Goal: Transaction & Acquisition: Purchase product/service

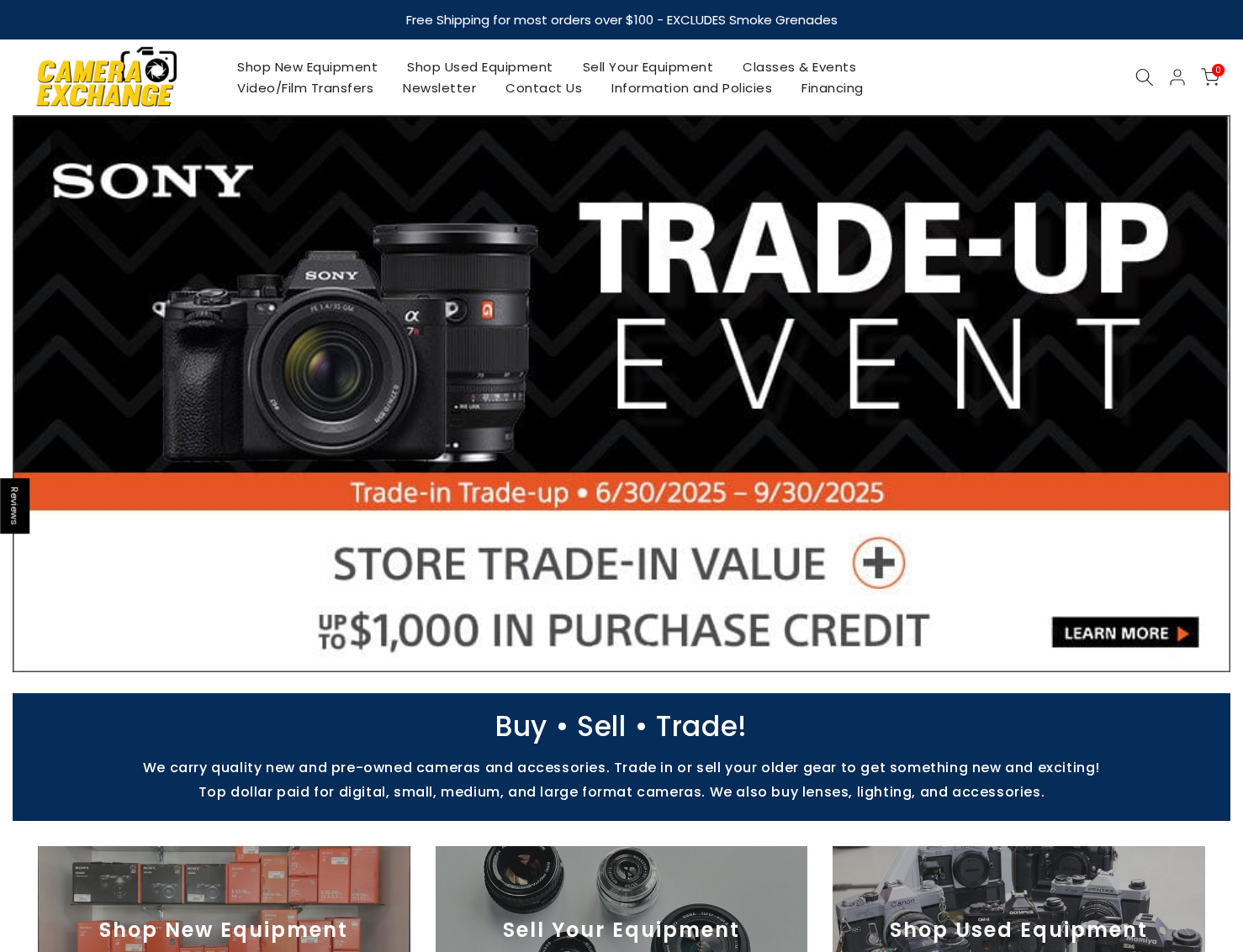
click at [1142, 582] on link at bounding box center [621, 394] width 1218 height 558
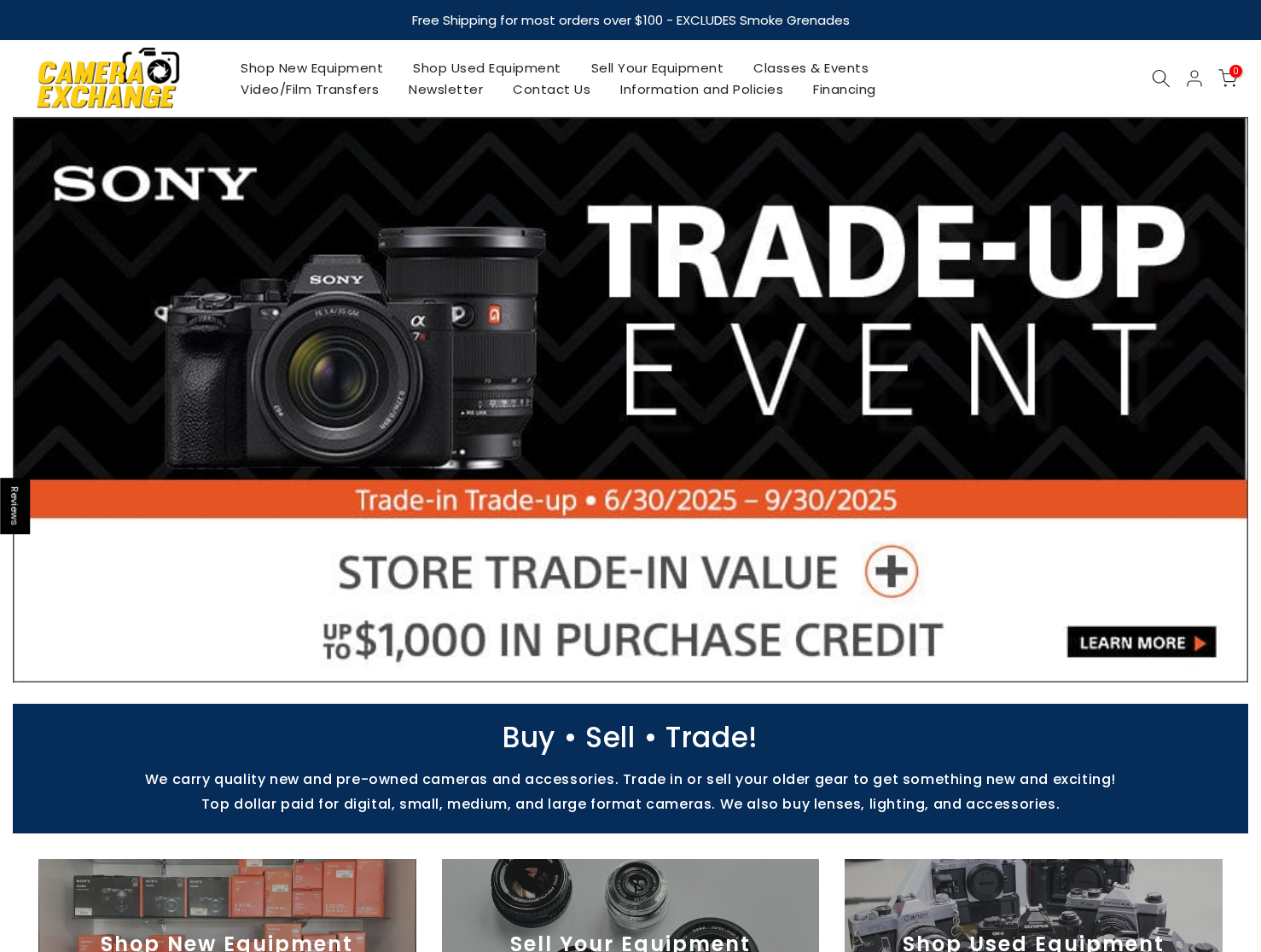
click at [1155, 76] on icon at bounding box center [1161, 79] width 19 height 19
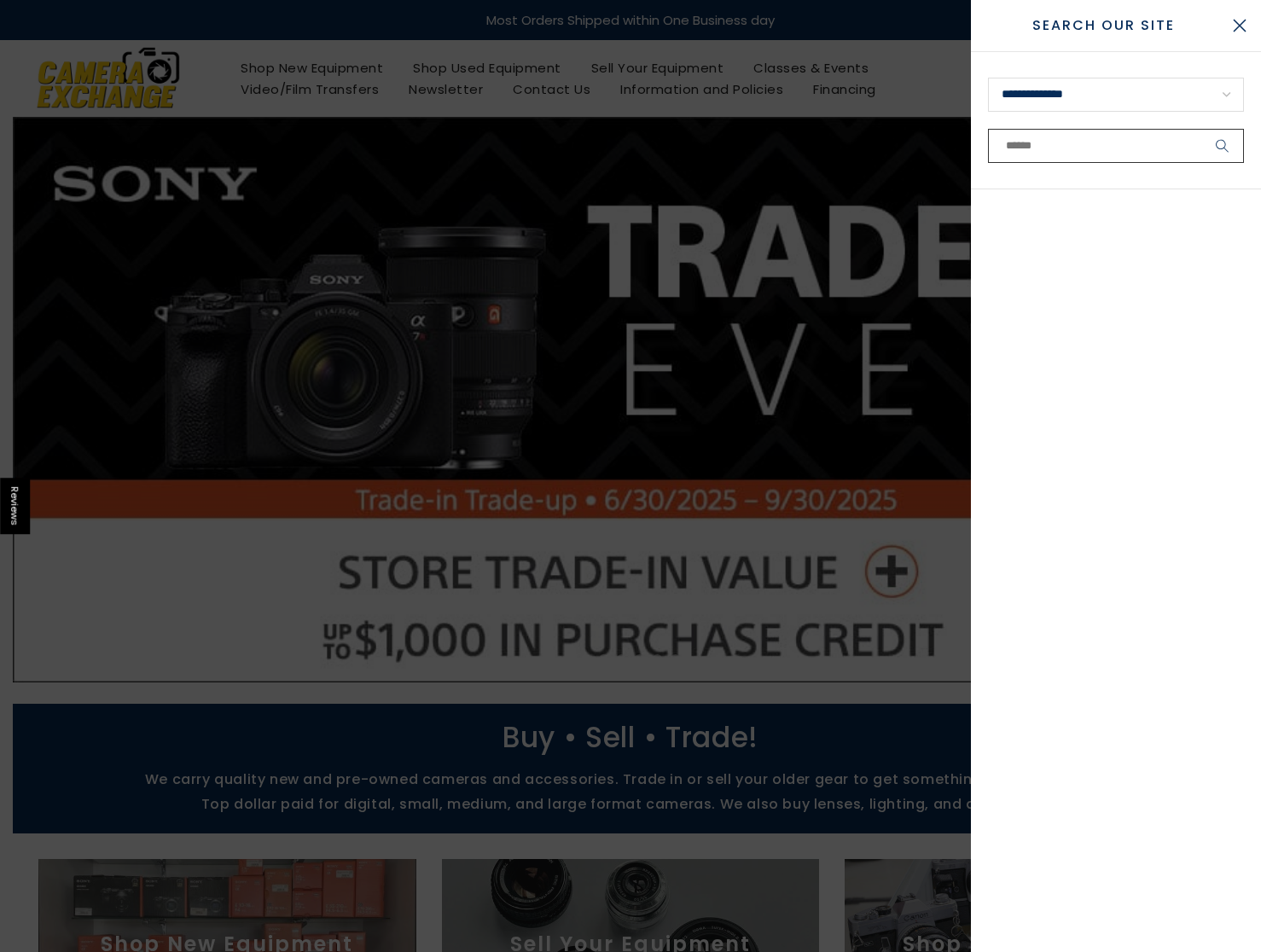
click at [1056, 146] on input "text" at bounding box center [1116, 146] width 256 height 34
type input "*******"
click at [1201, 128] on button "submit" at bounding box center [1222, 146] width 43 height 34
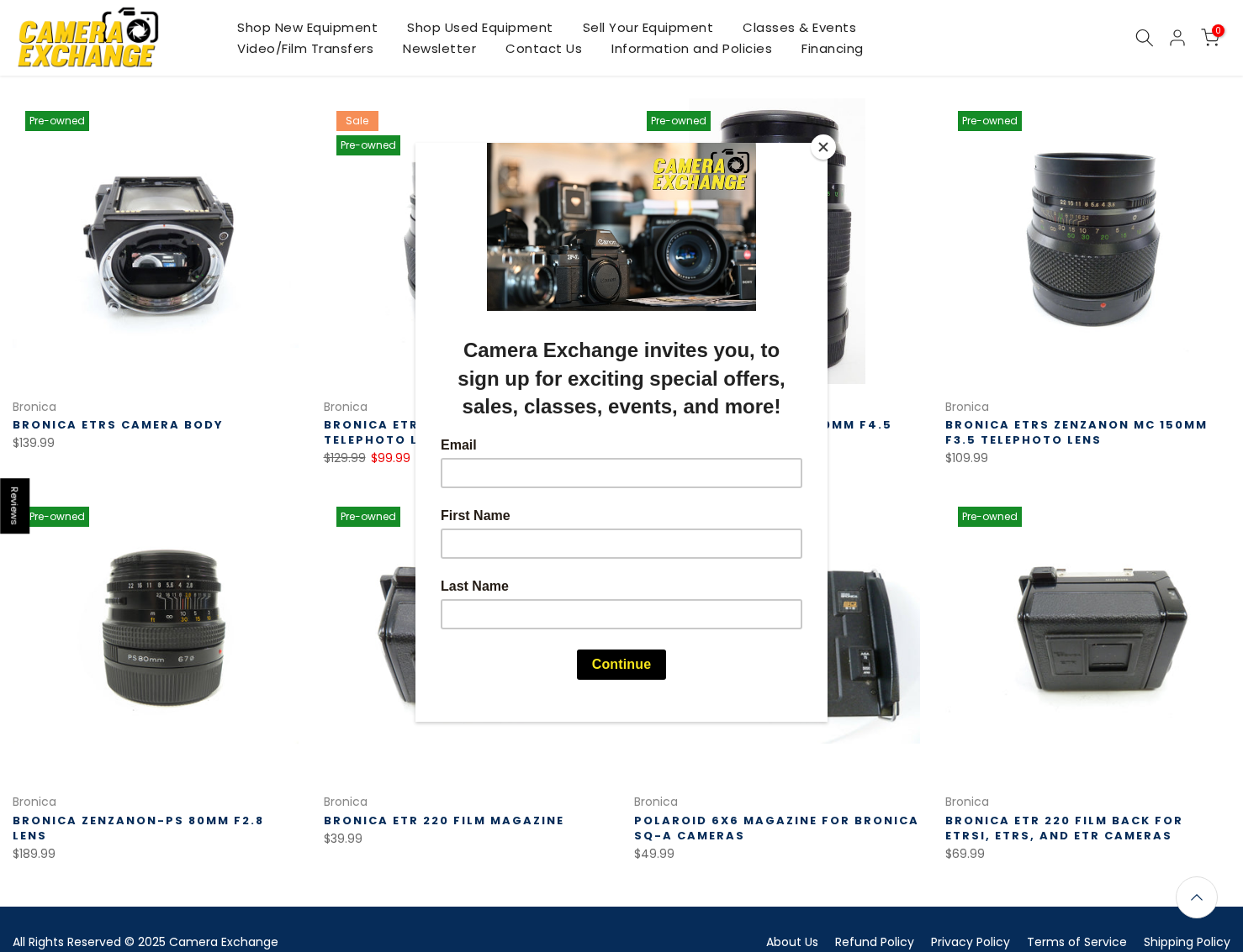
scroll to position [256, 0]
click at [824, 146] on button "Close" at bounding box center [823, 147] width 25 height 25
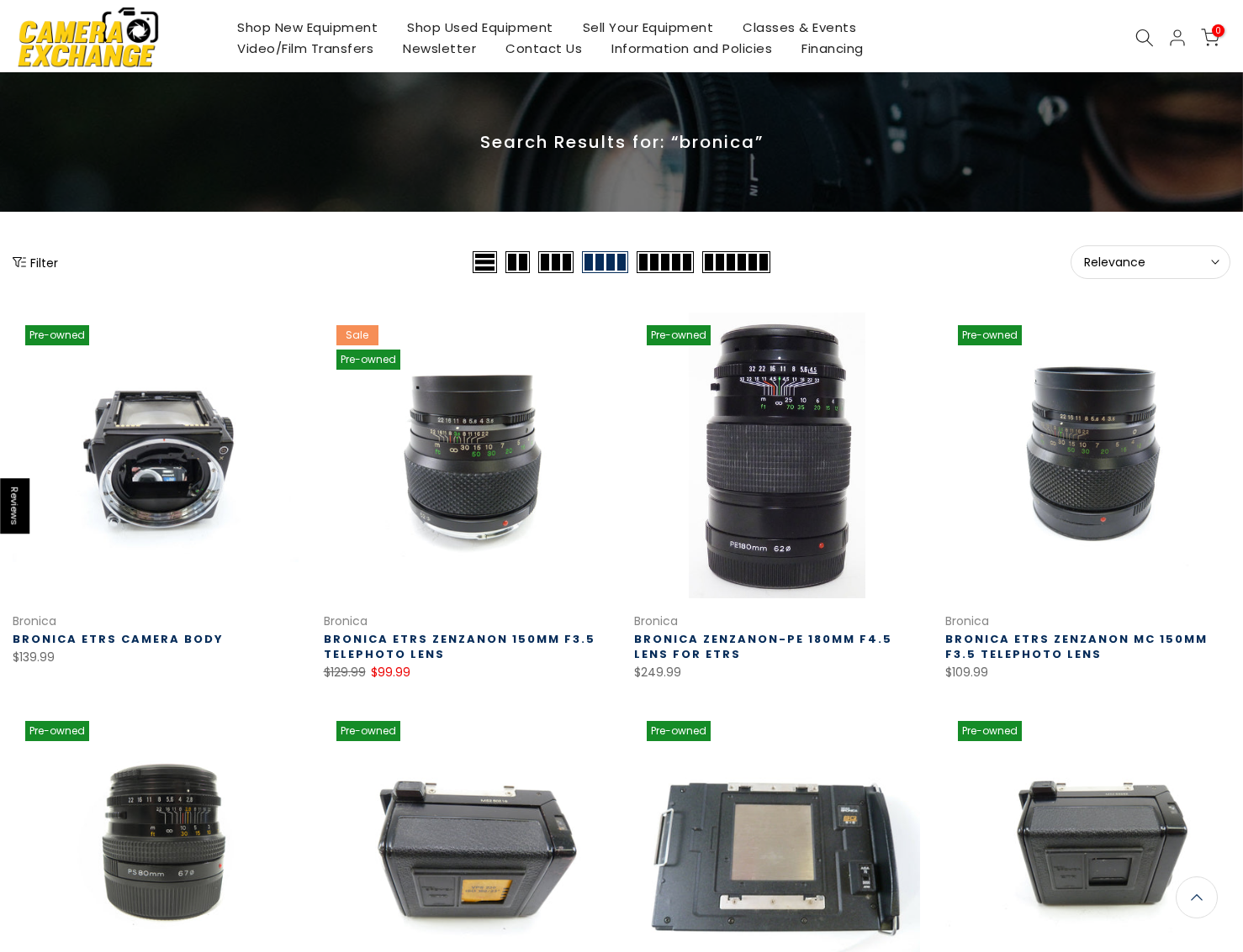
scroll to position [0, 0]
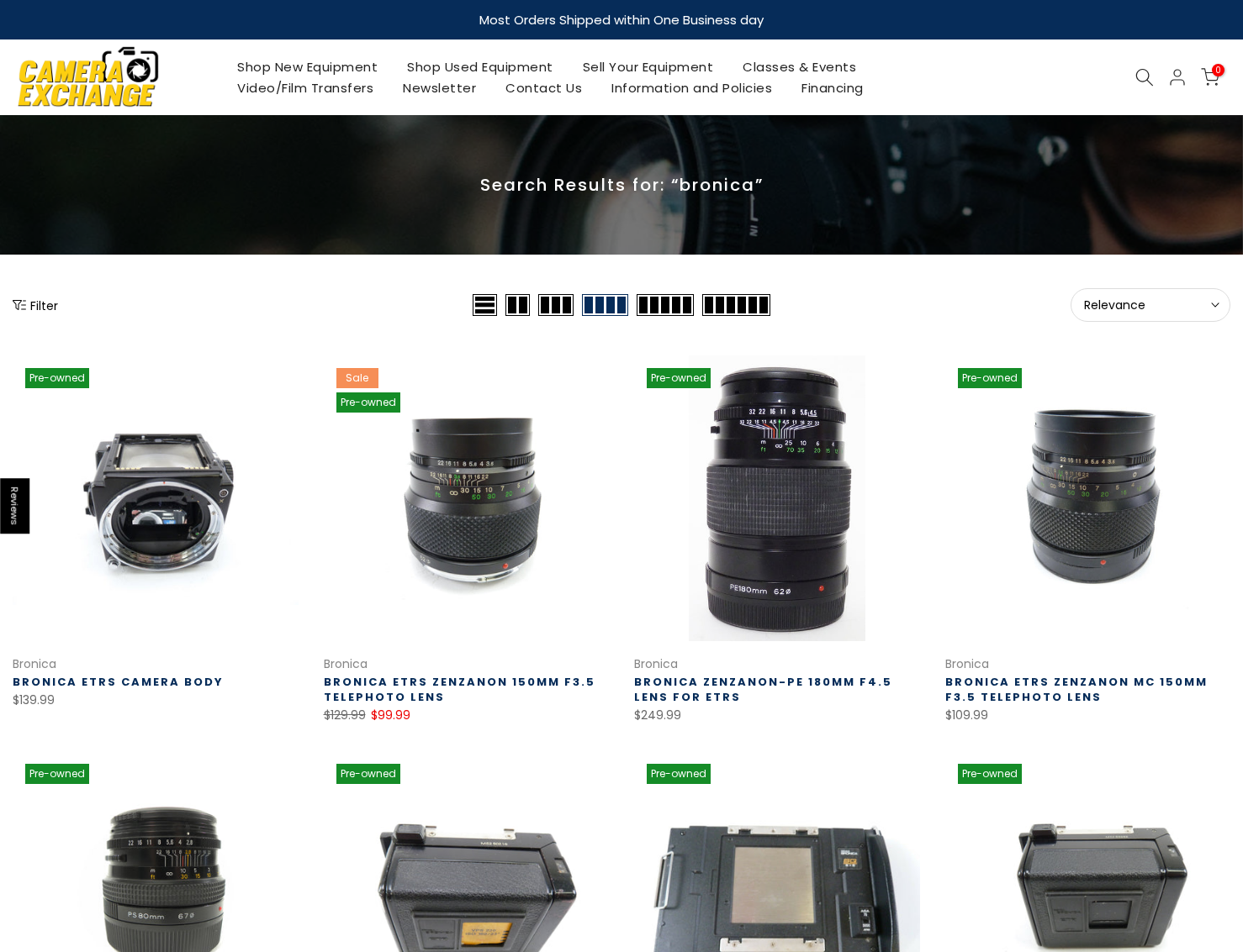
click at [1138, 74] on icon at bounding box center [1145, 78] width 19 height 19
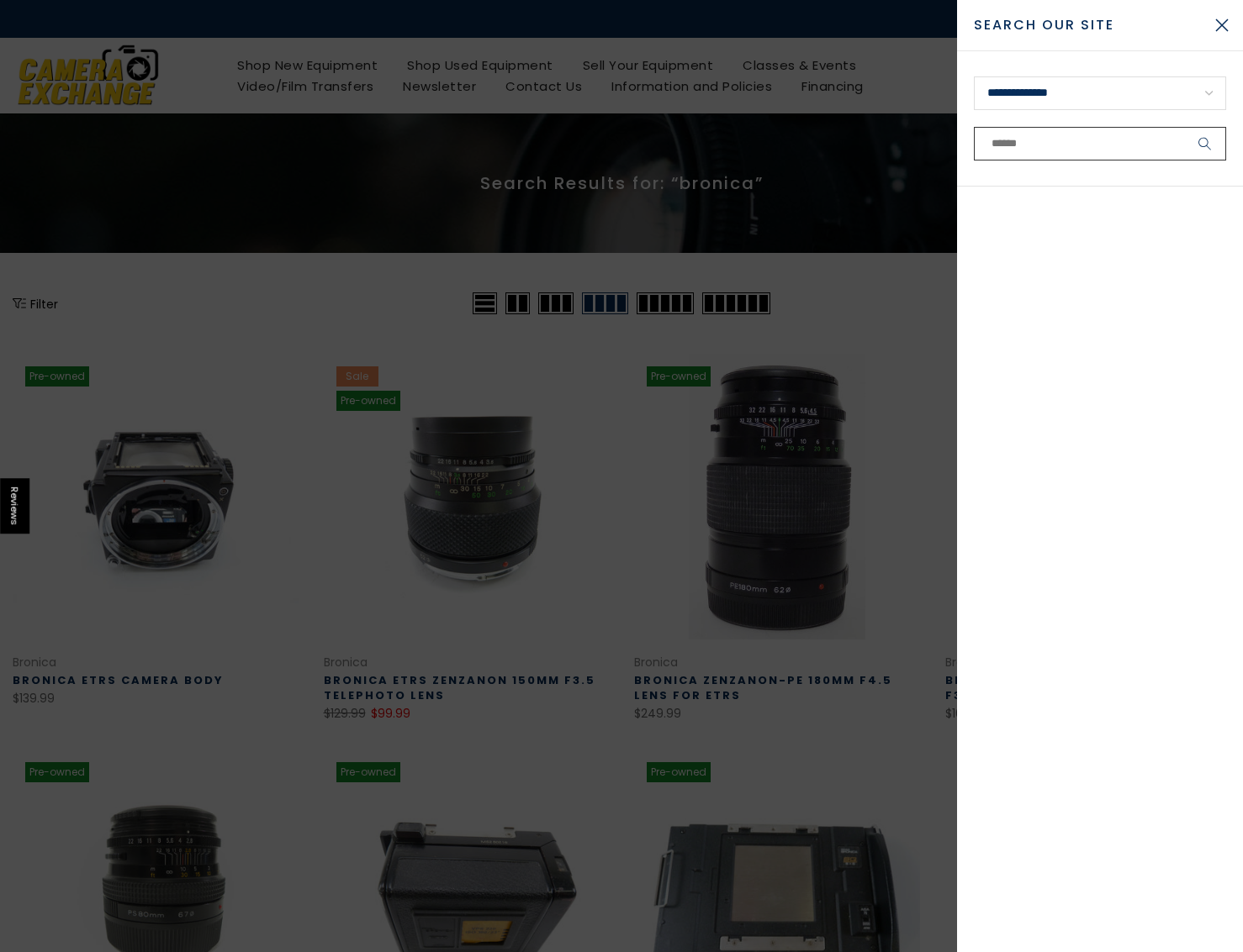
click at [1044, 145] on input "text" at bounding box center [1100, 143] width 252 height 34
type input "***"
click at [1184, 126] on button "submit" at bounding box center [1205, 143] width 42 height 34
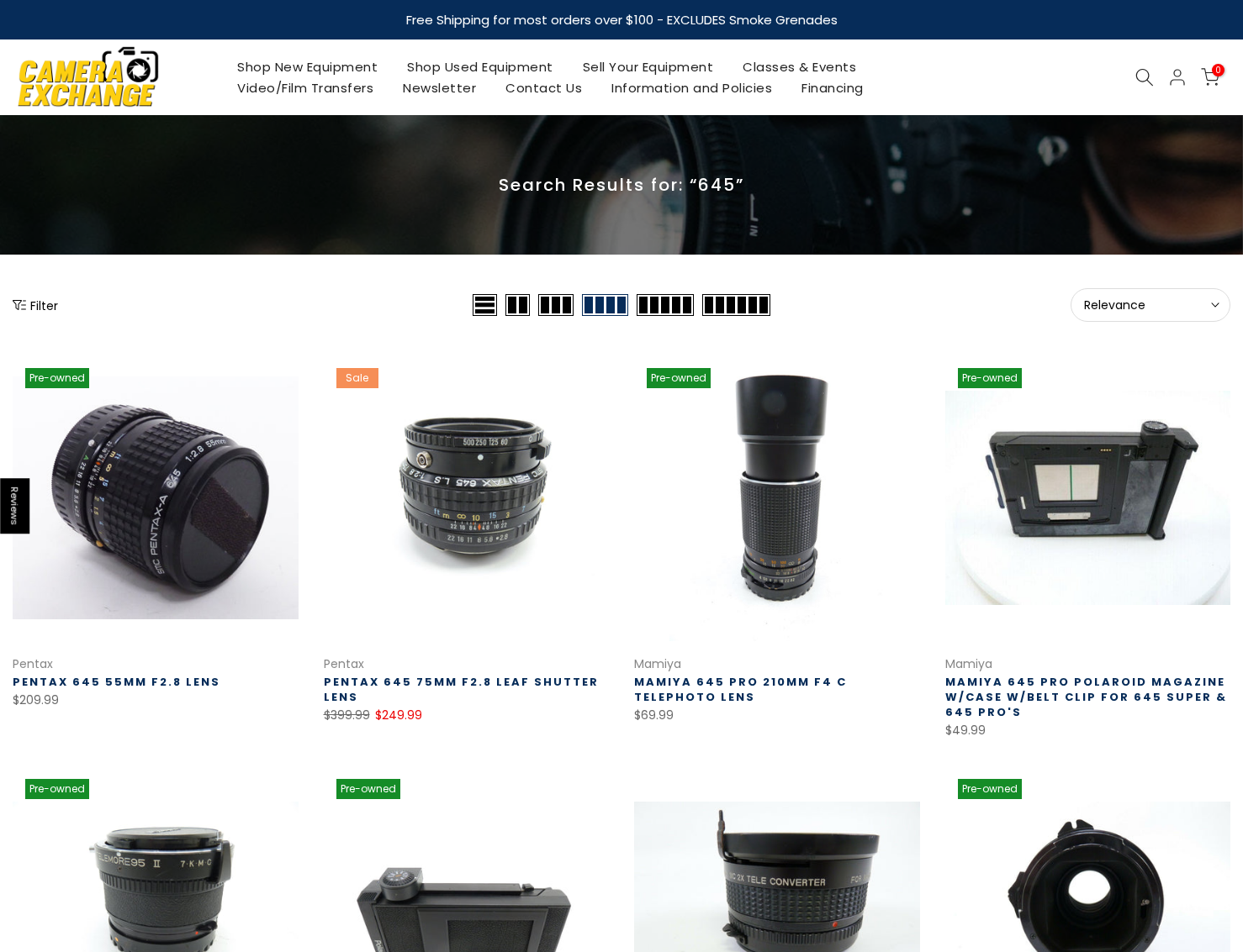
click at [1144, 78] on icon at bounding box center [1145, 78] width 19 height 19
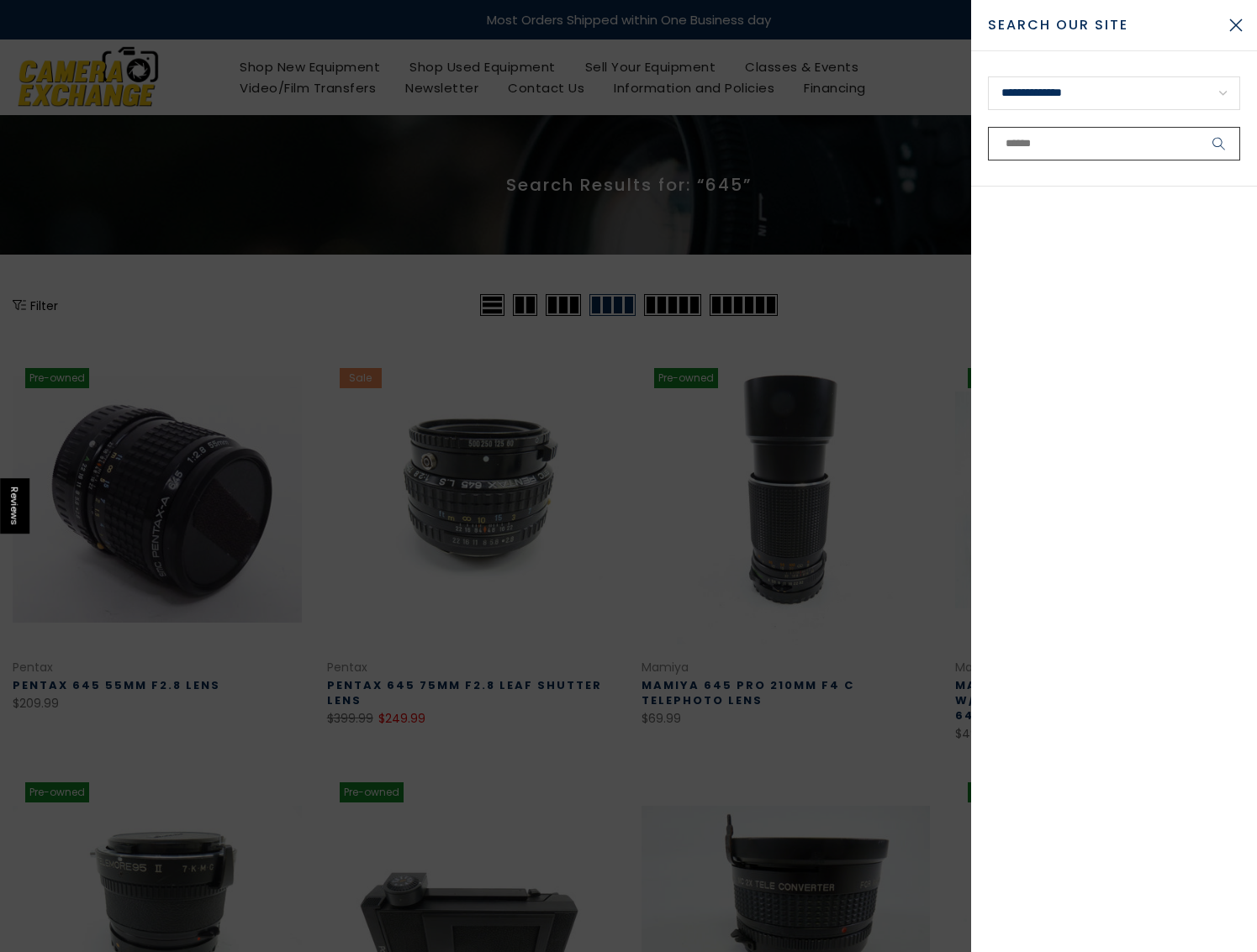
click at [1066, 143] on input "text" at bounding box center [1114, 143] width 252 height 34
type input "*******"
click at [1198, 126] on button "submit" at bounding box center [1219, 143] width 42 height 34
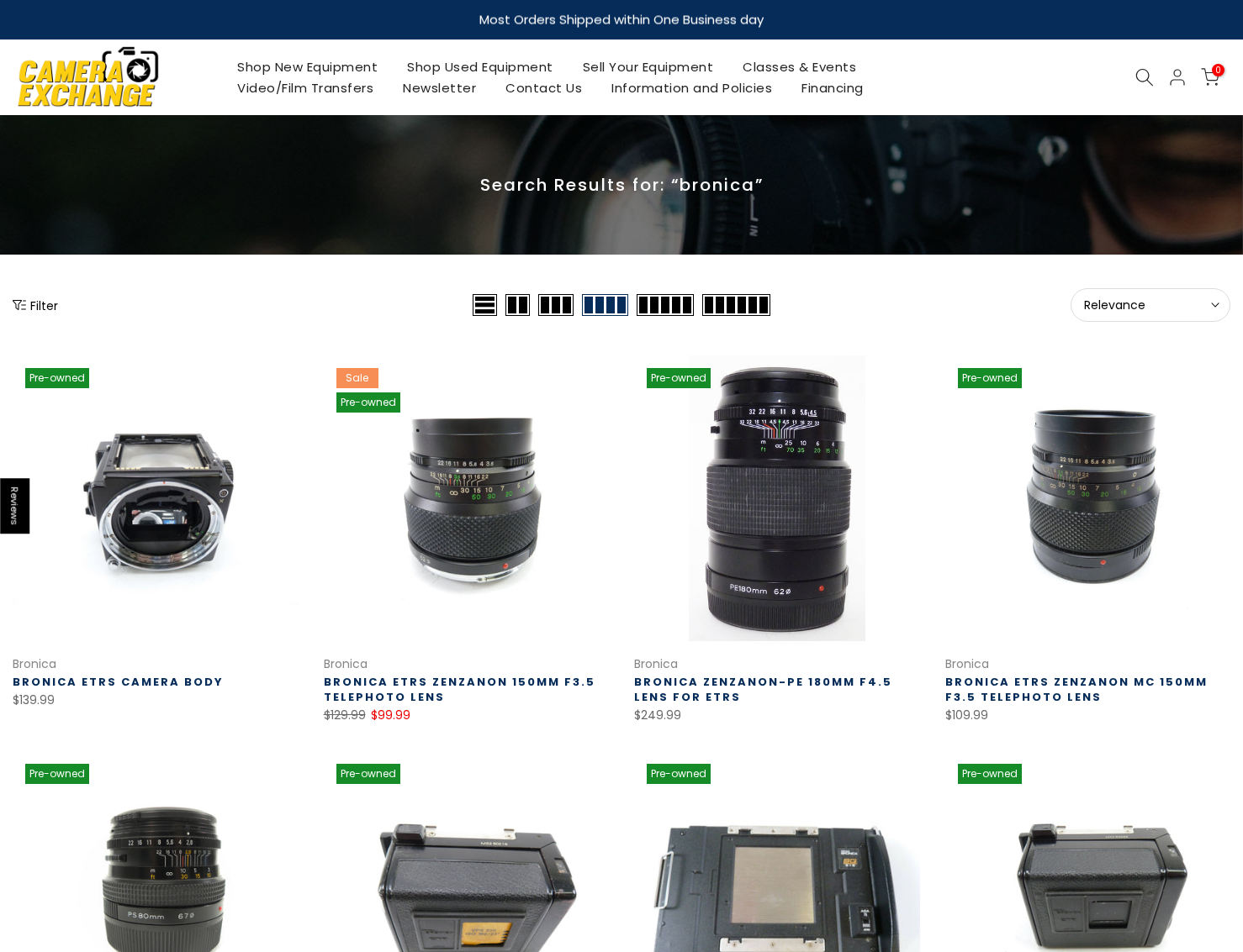
click at [1138, 80] on icon at bounding box center [1145, 78] width 19 height 19
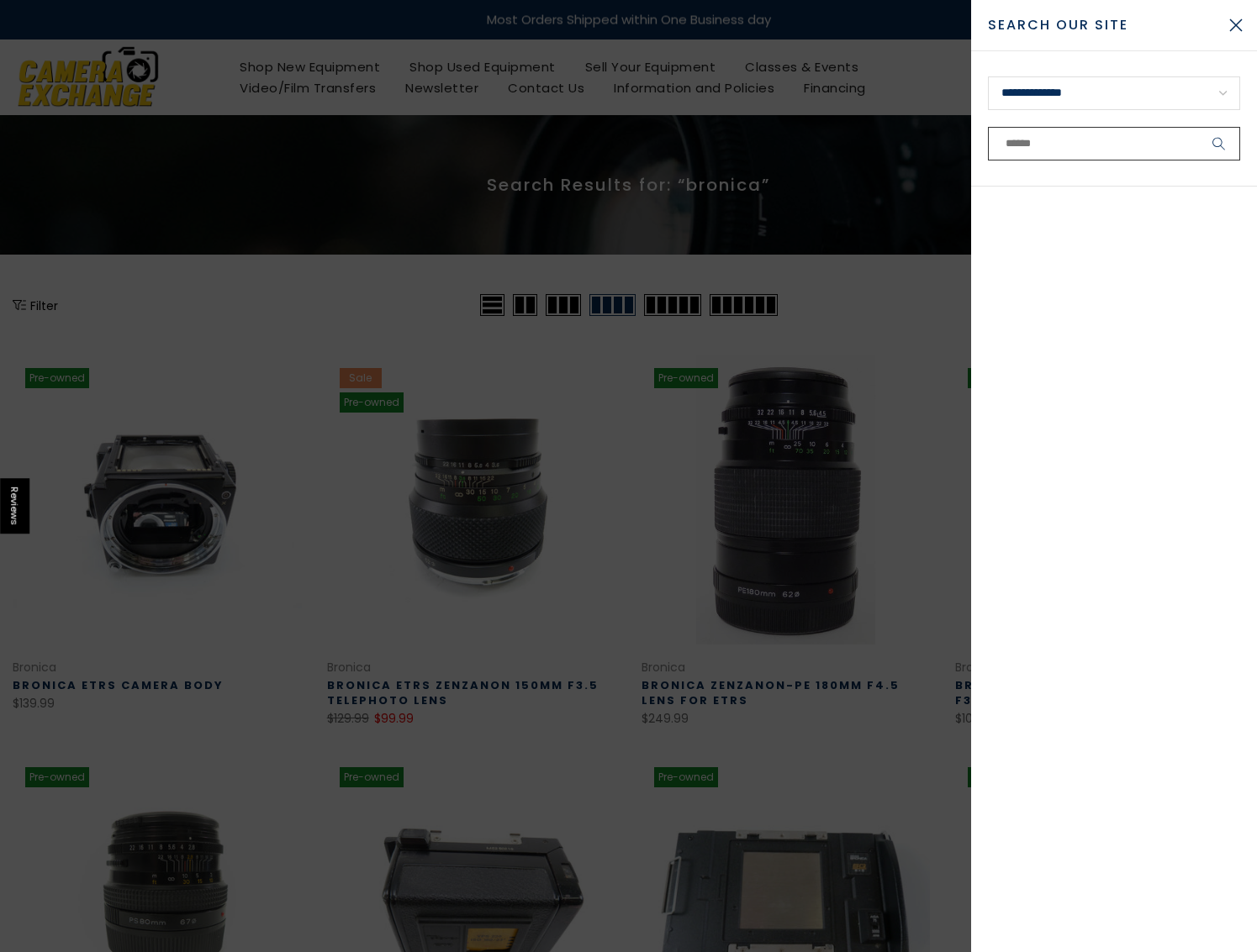
click at [1049, 141] on input "text" at bounding box center [1114, 143] width 252 height 34
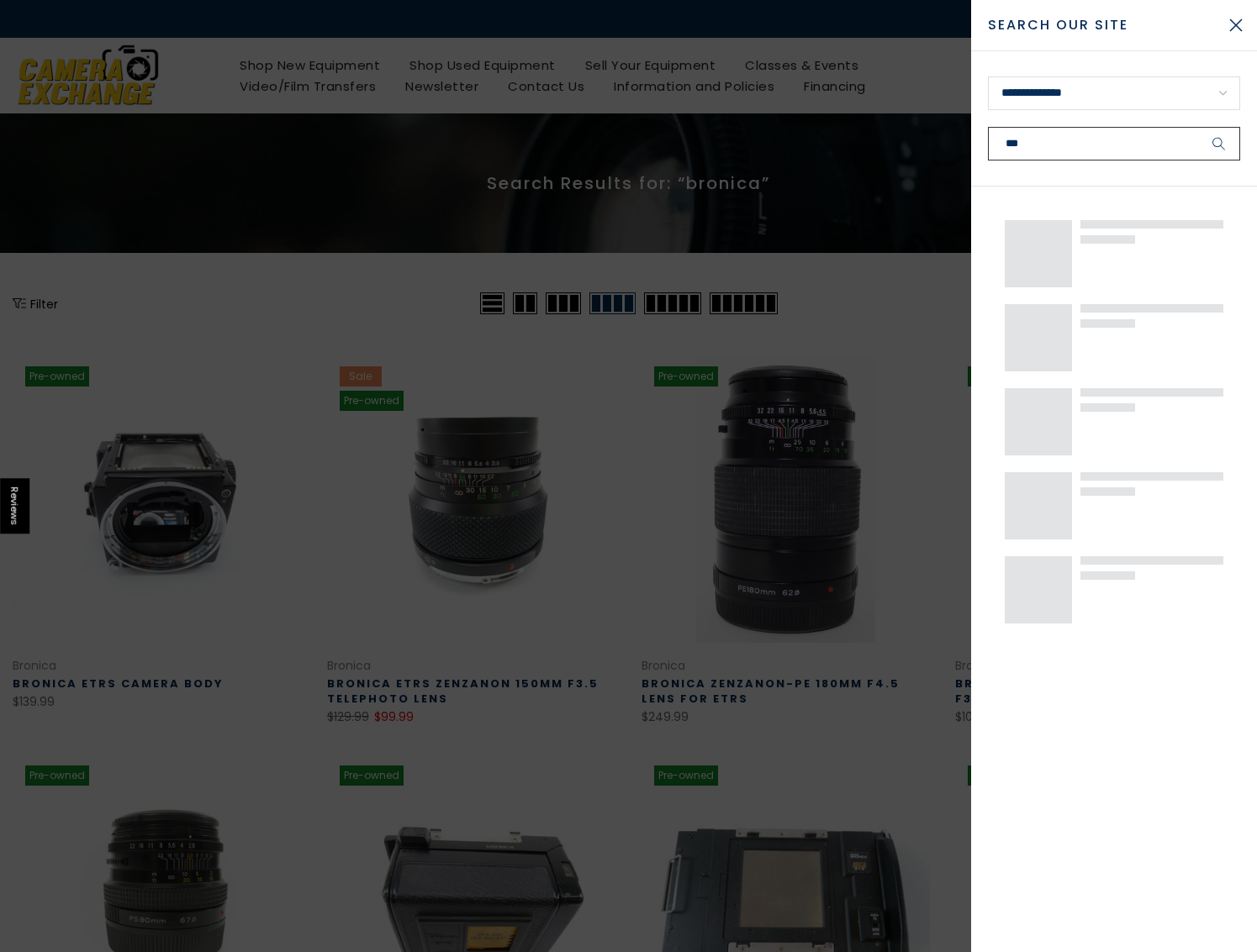
type input "***"
click at [1198, 126] on button "submit" at bounding box center [1219, 143] width 42 height 34
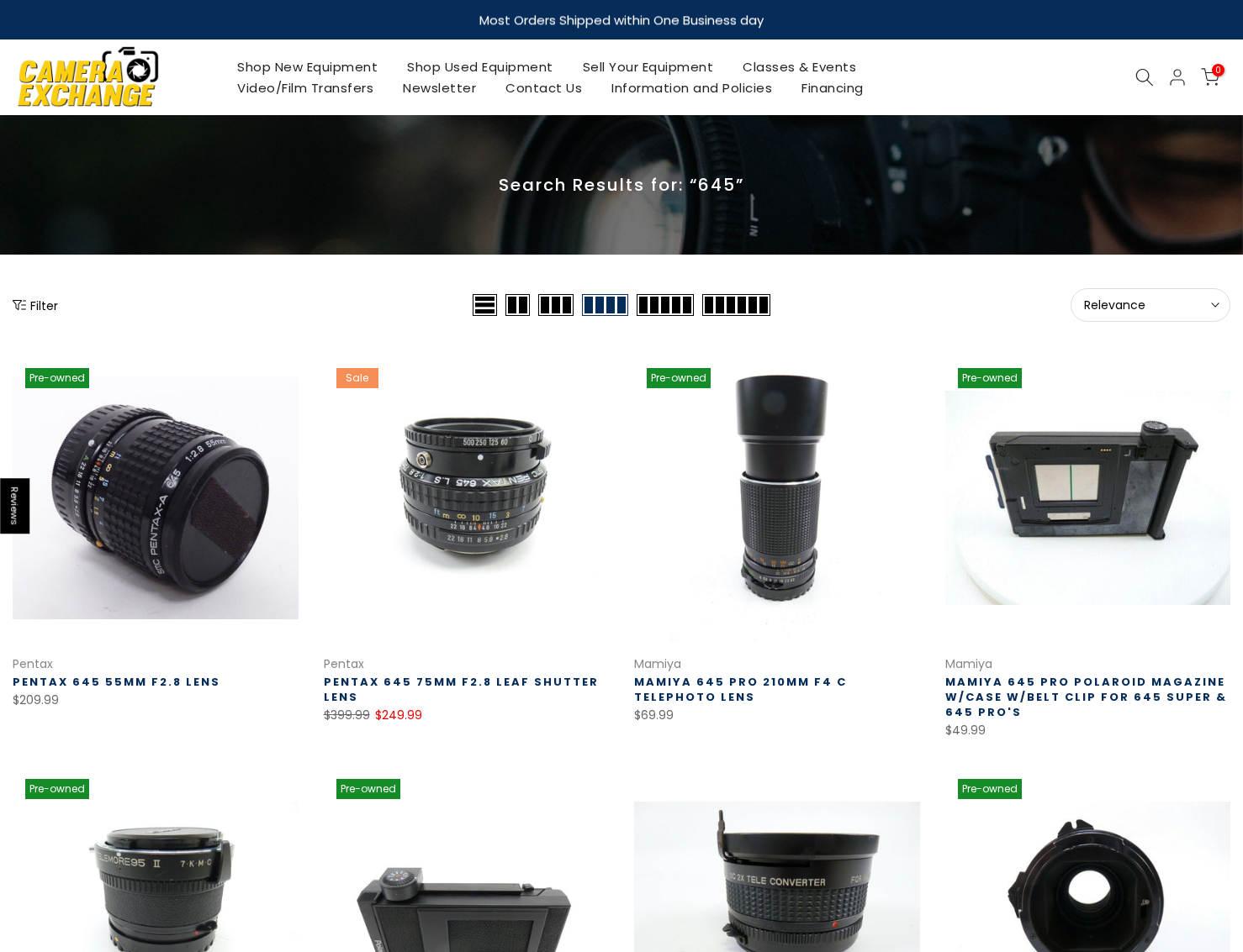
click at [1141, 304] on span "Relevance" at bounding box center [1150, 305] width 133 height 15
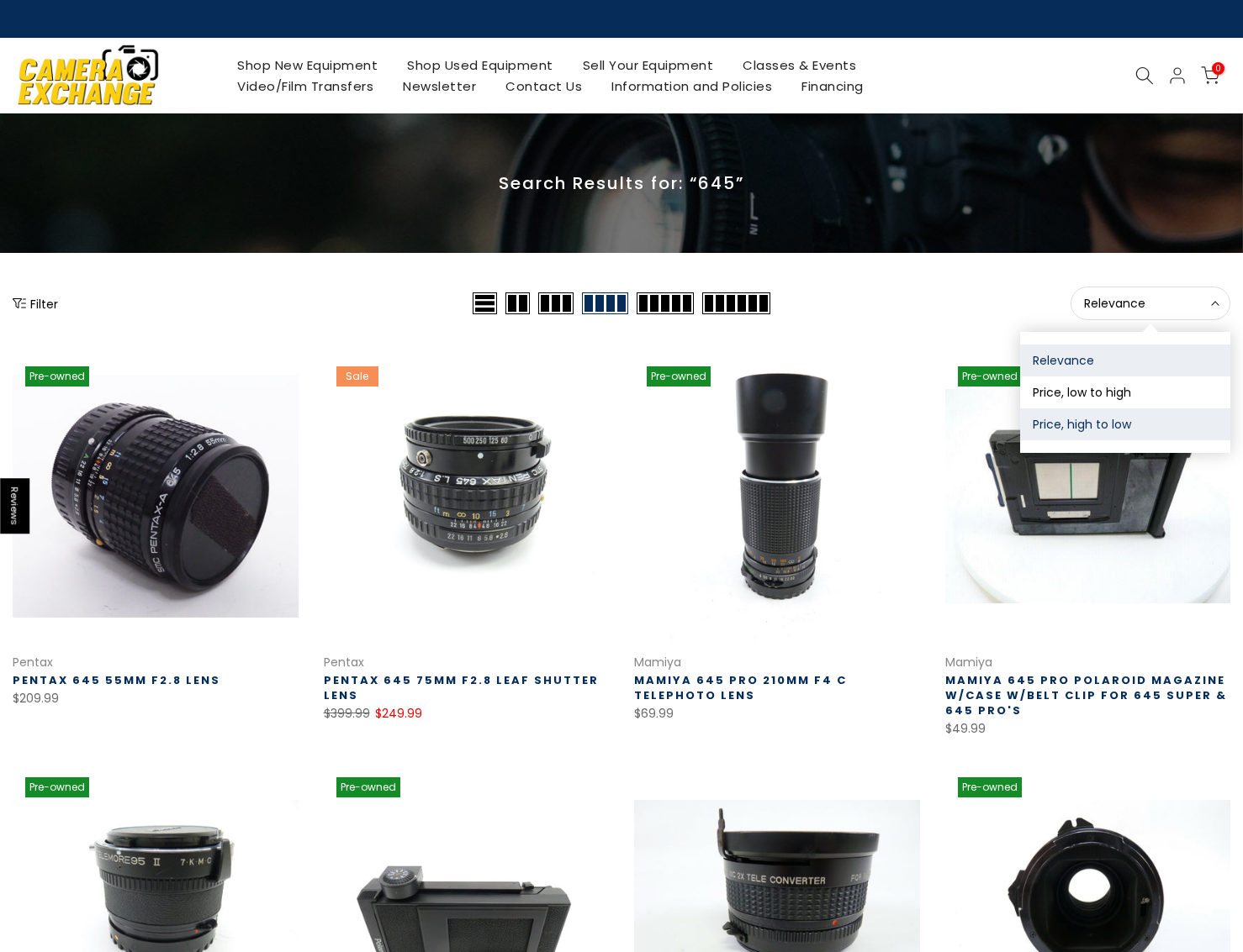
click at [1106, 424] on button "Price, high to low" at bounding box center [1125, 424] width 210 height 32
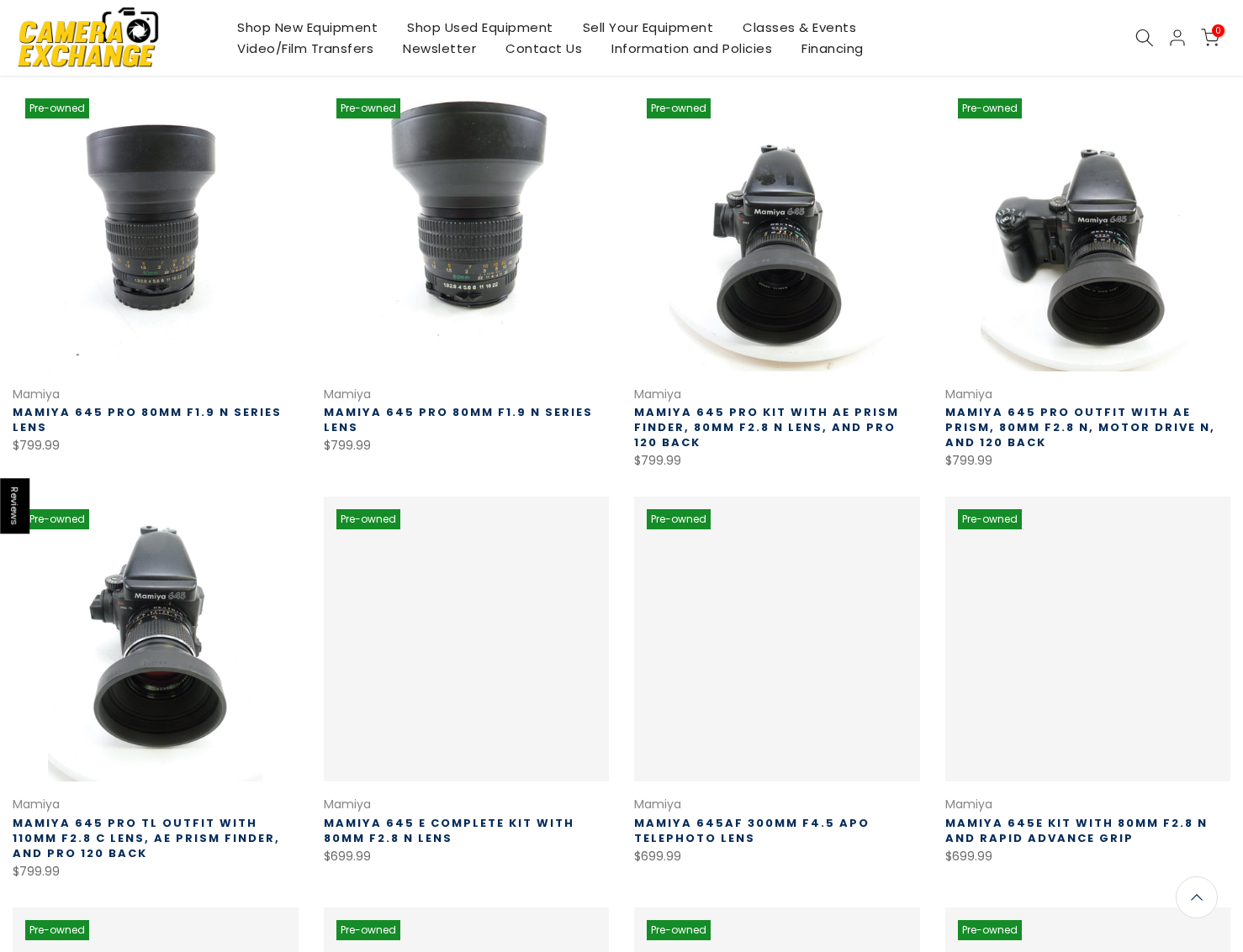
scroll to position [271, 0]
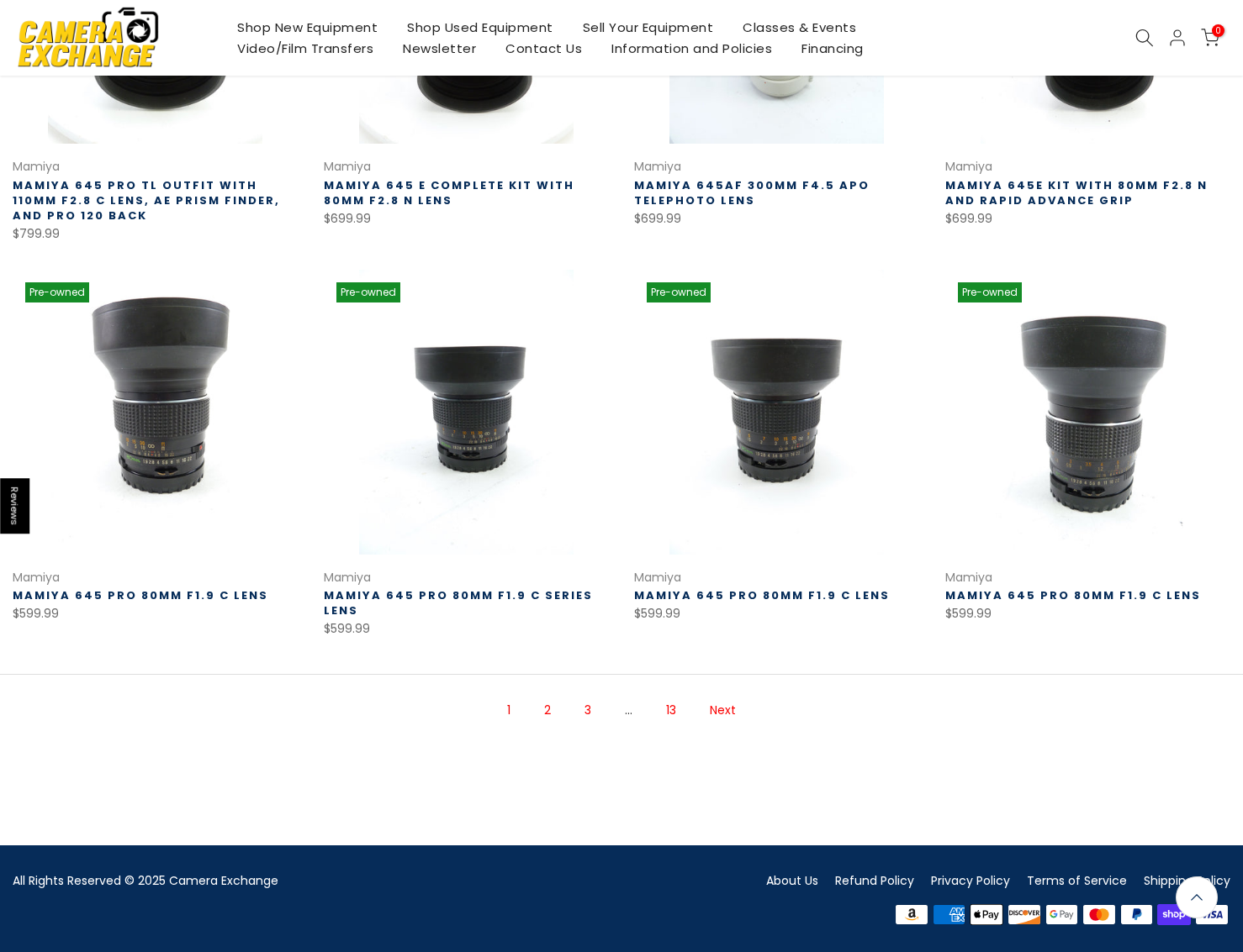
click at [722, 711] on link "Next" at bounding box center [723, 710] width 43 height 29
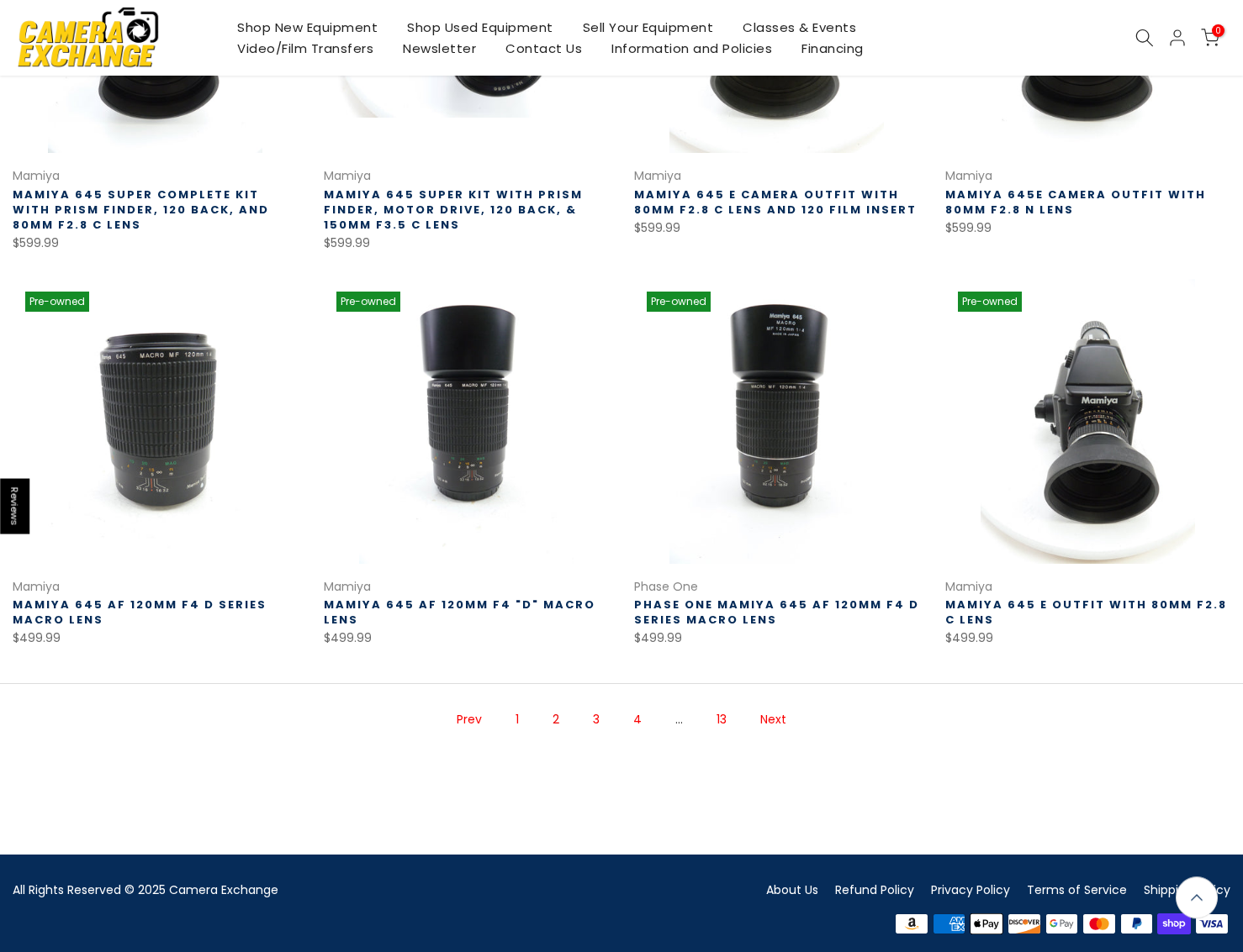
scroll to position [908, 0]
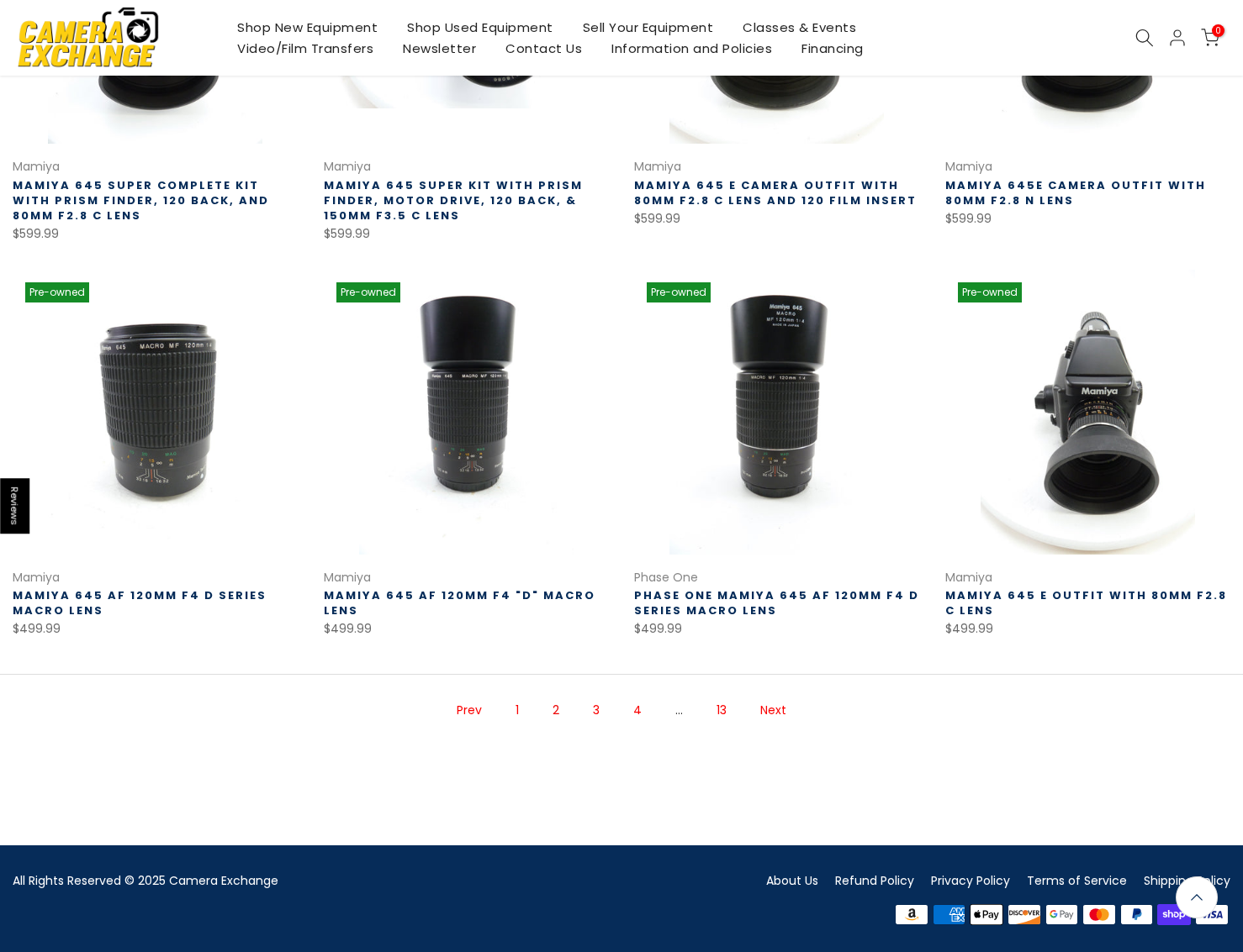
click at [771, 707] on link "Next" at bounding box center [773, 710] width 43 height 29
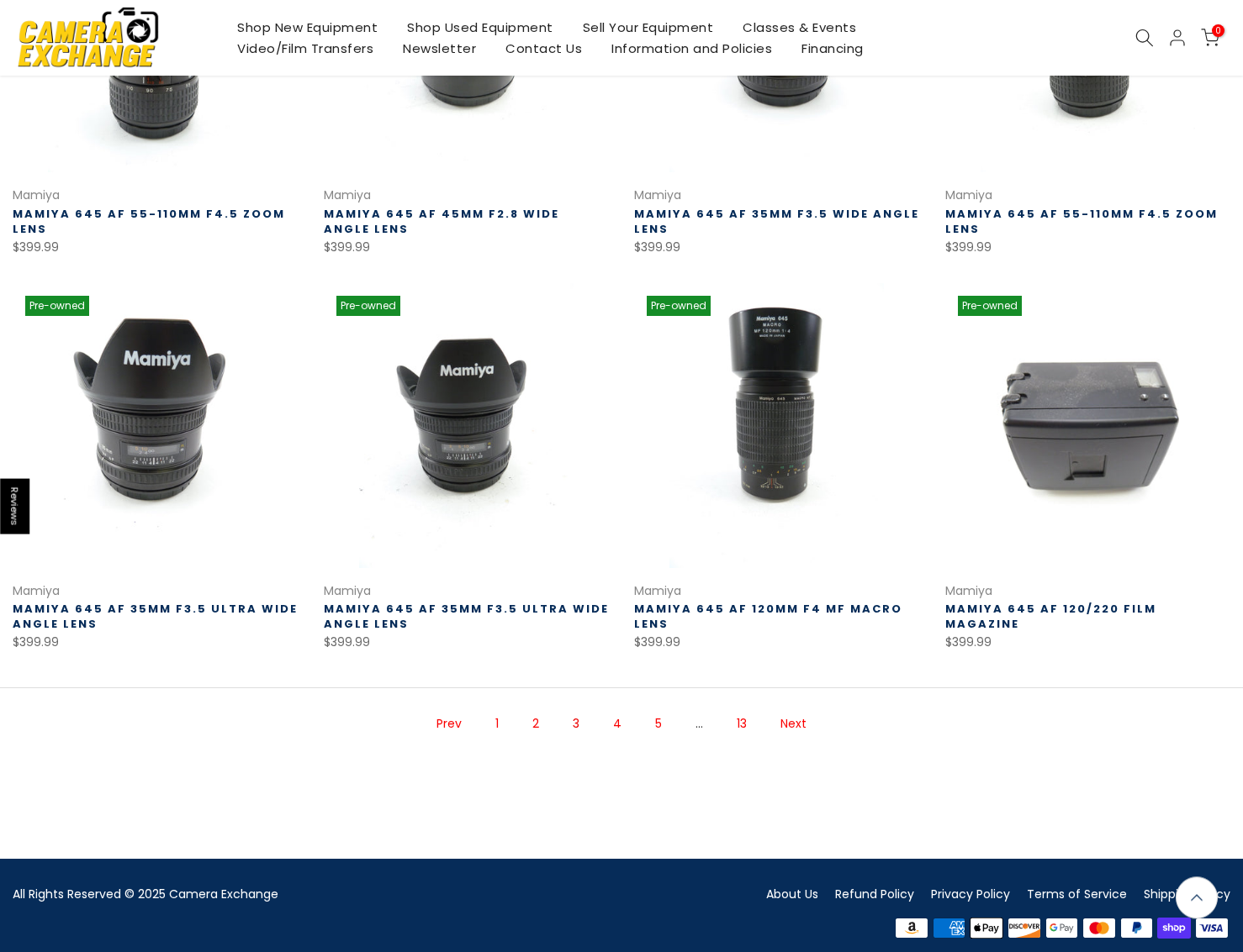
scroll to position [876, 0]
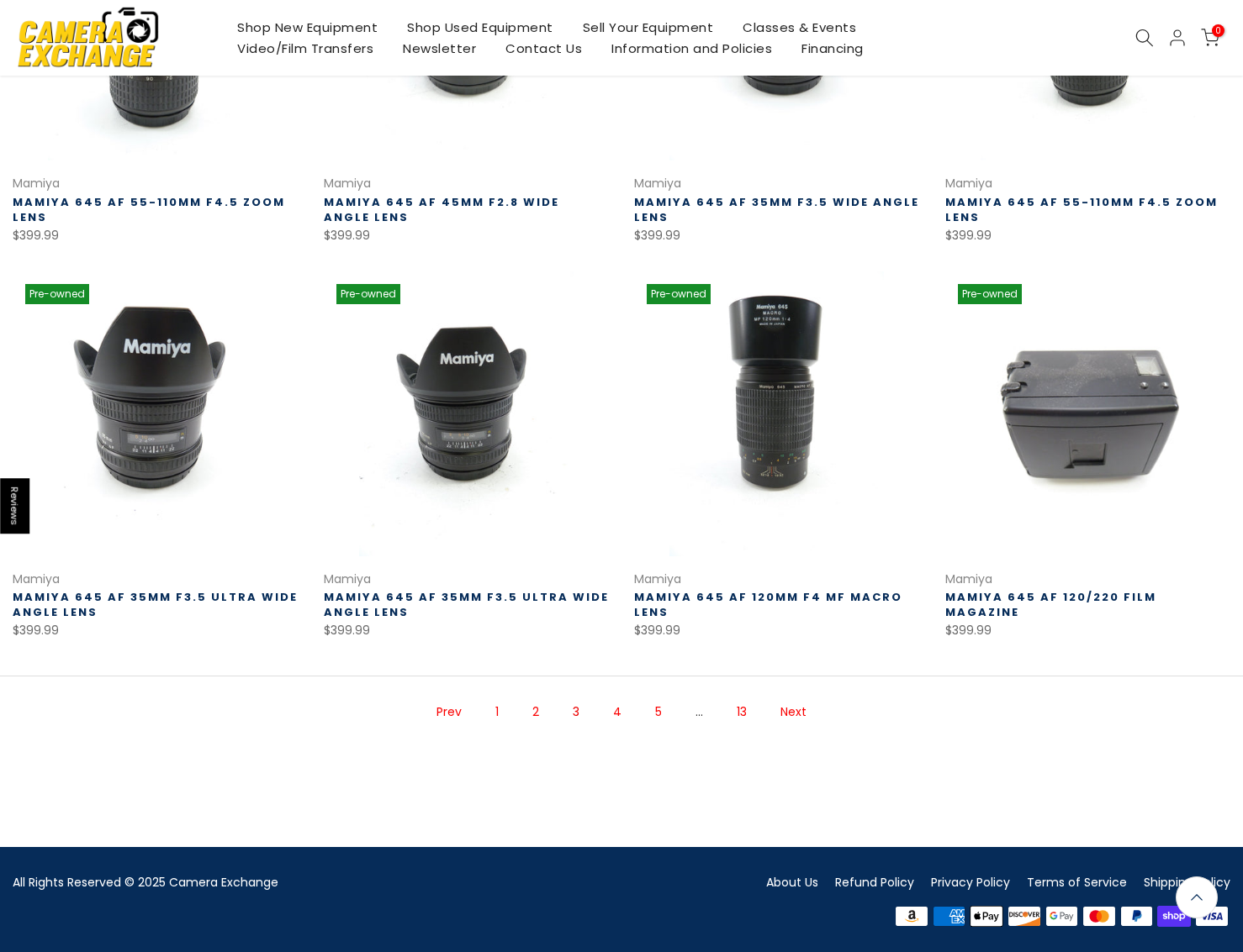
click at [803, 714] on link "Next" at bounding box center [793, 711] width 43 height 29
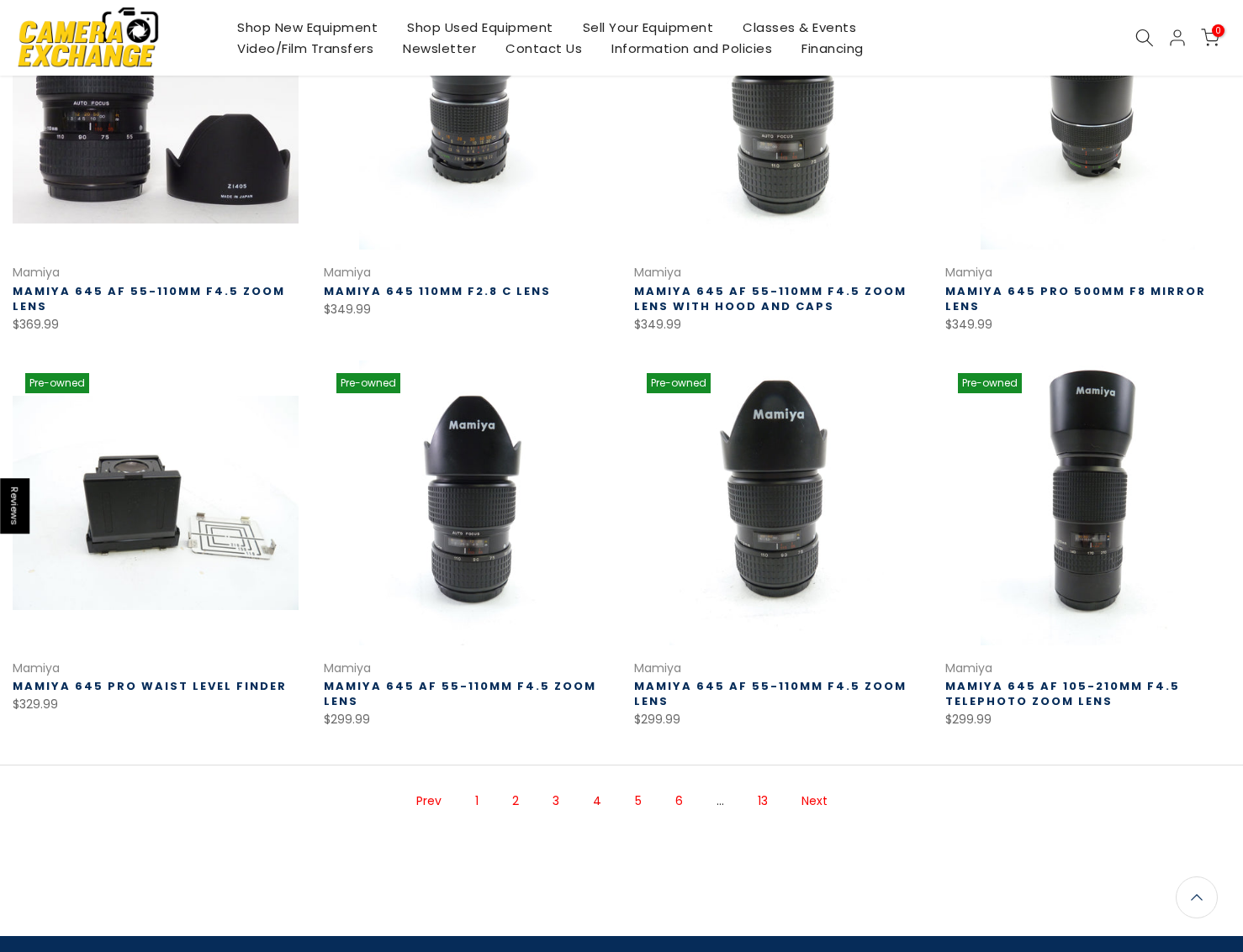
scroll to position [786, 0]
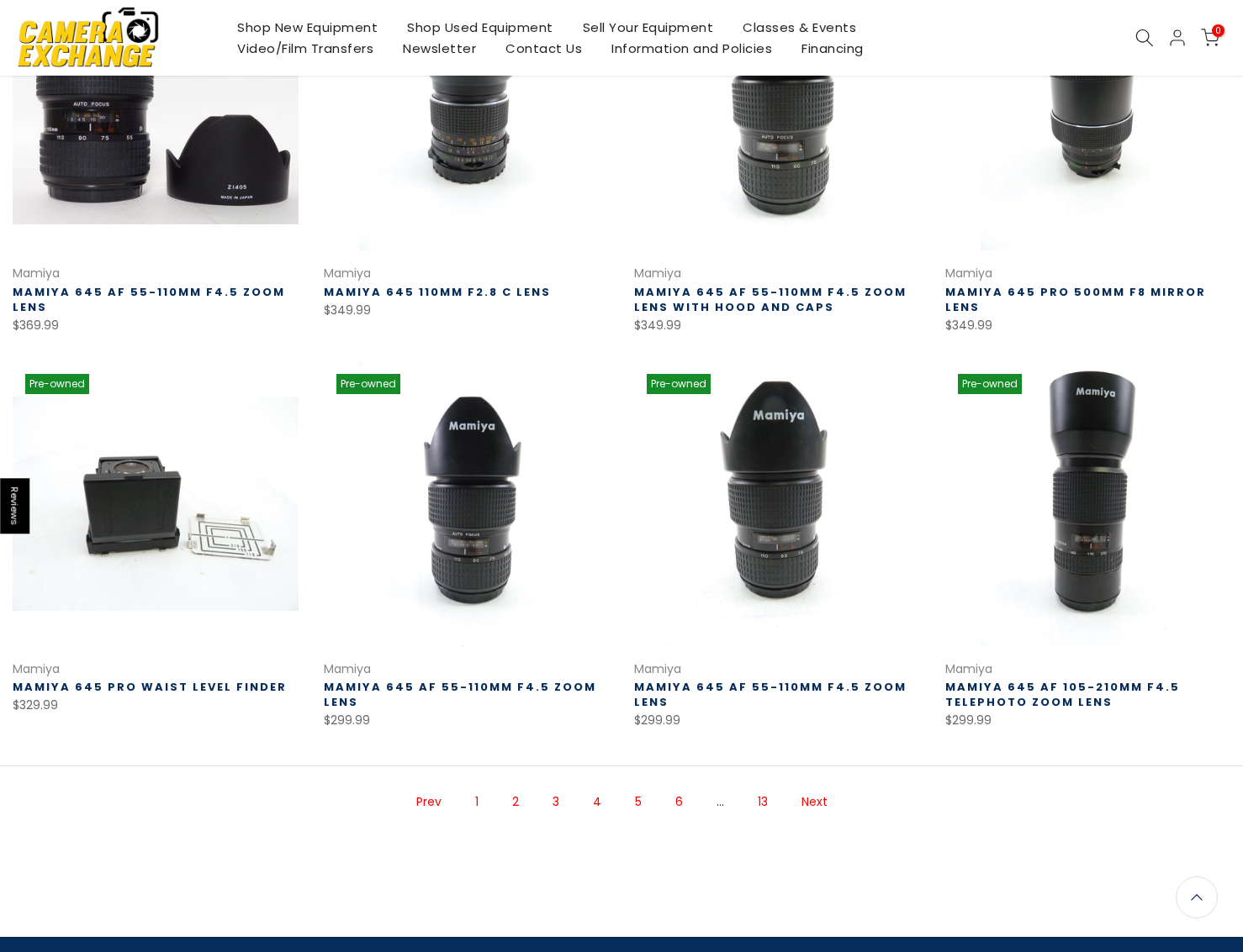
click at [816, 802] on link "Next" at bounding box center [815, 801] width 43 height 29
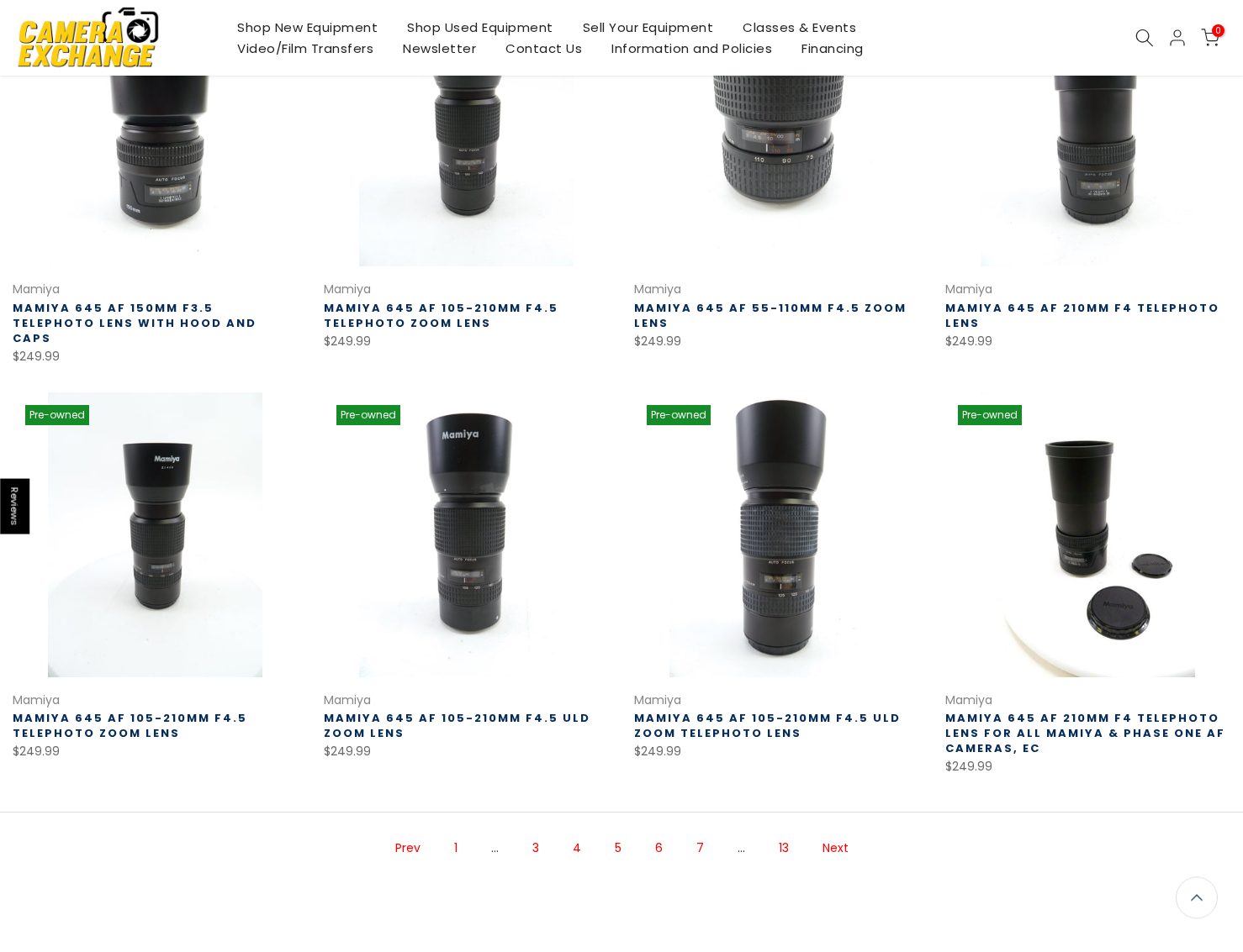
scroll to position [786, 0]
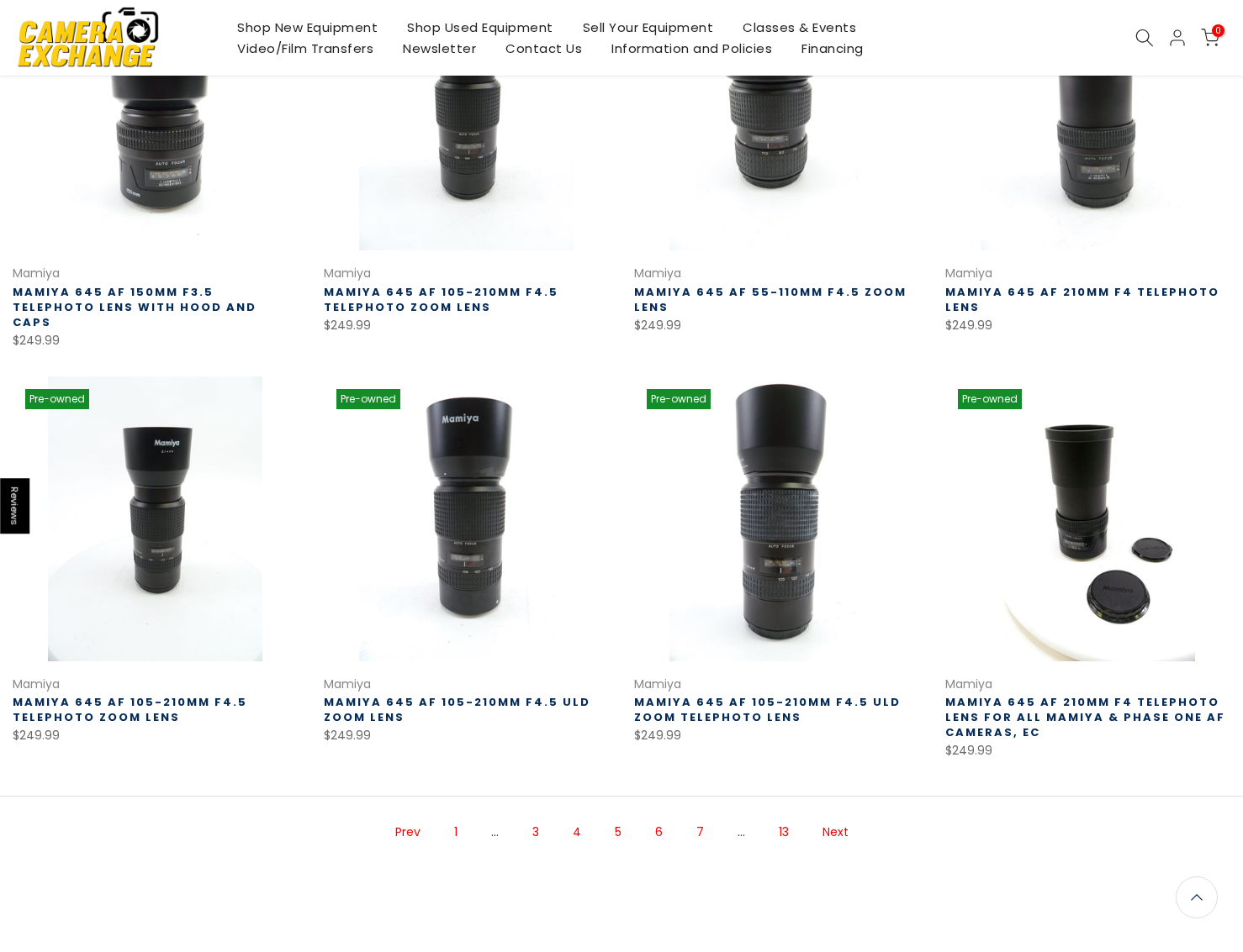
click at [842, 818] on link "Next" at bounding box center [835, 832] width 43 height 29
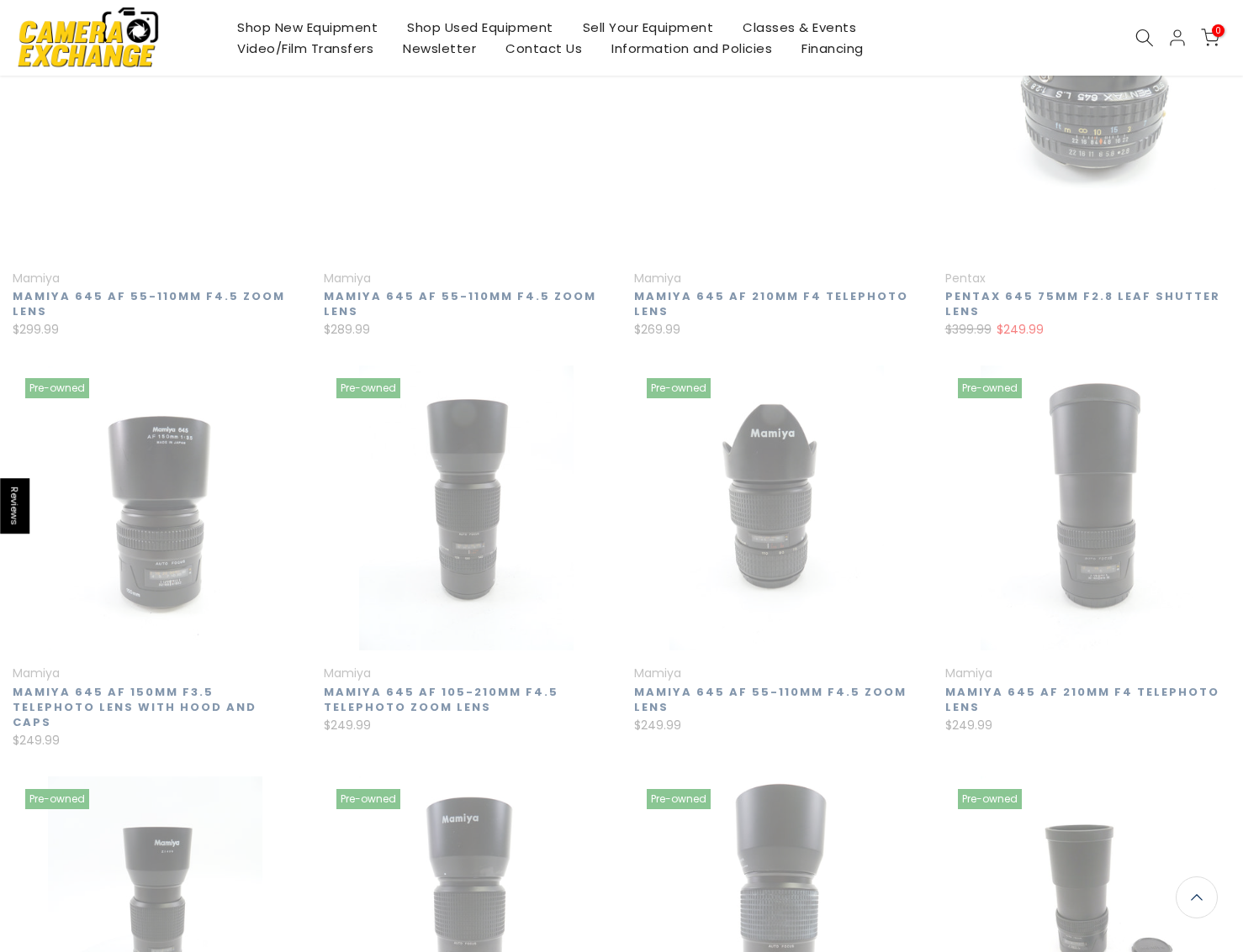
scroll to position [272, 0]
